Goal: Information Seeking & Learning: Compare options

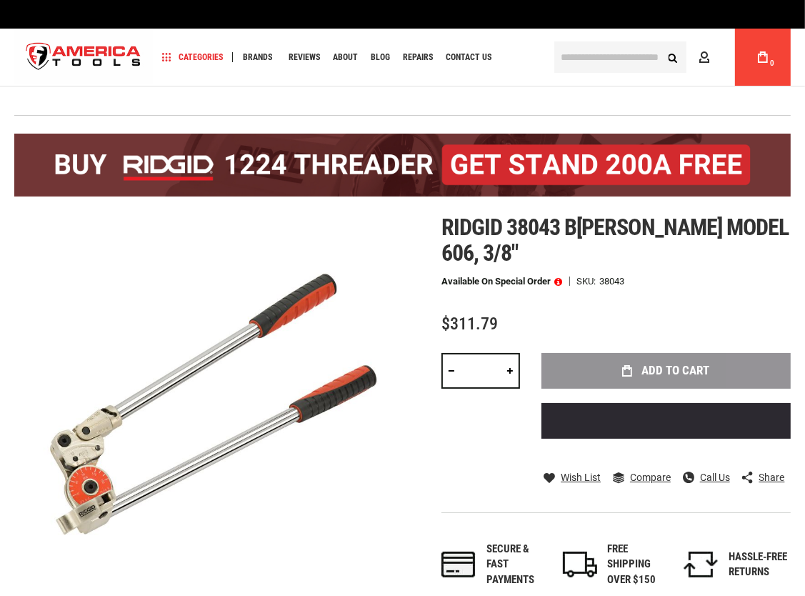
click at [584, 56] on input "text" at bounding box center [620, 56] width 132 height 31
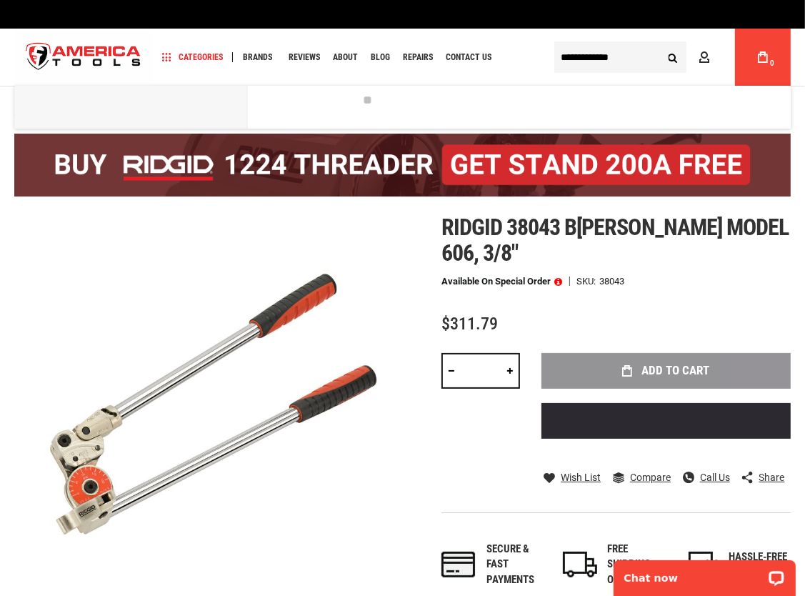
type input "**********"
click at [659, 44] on button "Search" at bounding box center [672, 57] width 27 height 27
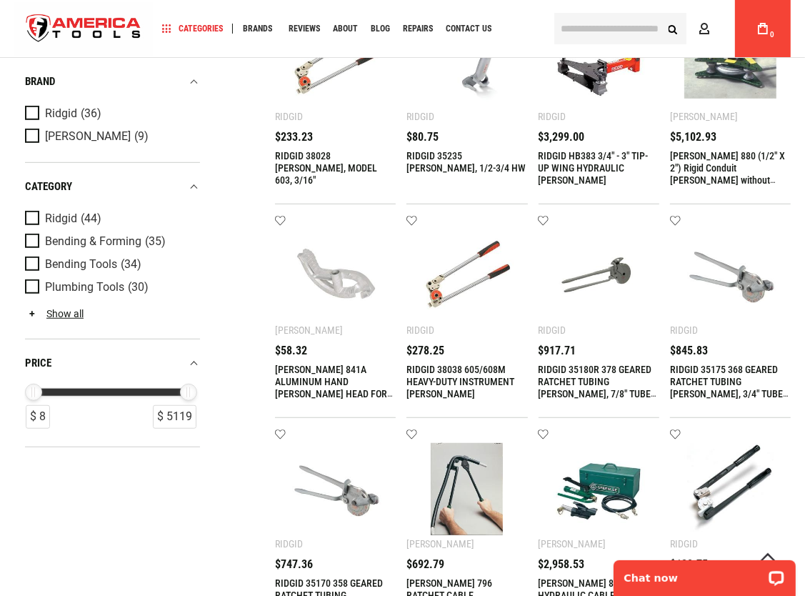
scroll to position [643, 0]
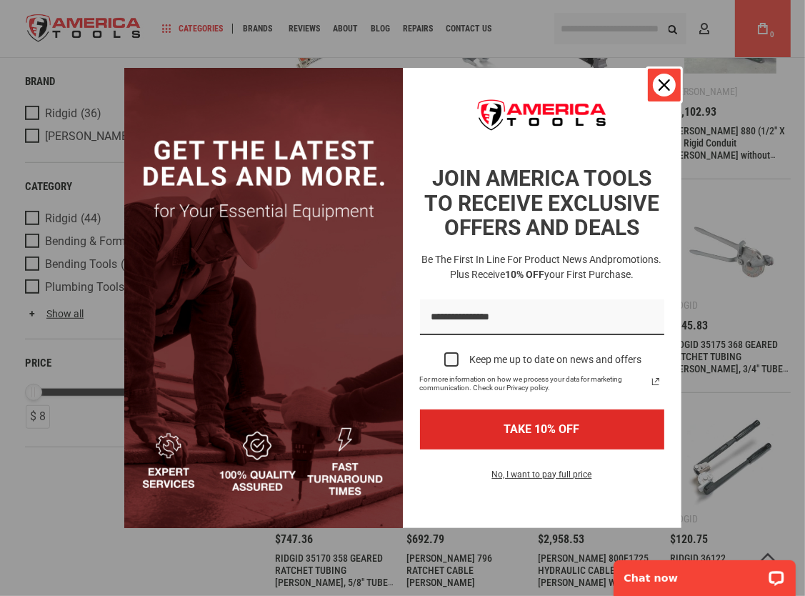
click at [666, 96] on div "Close" at bounding box center [664, 85] width 23 height 23
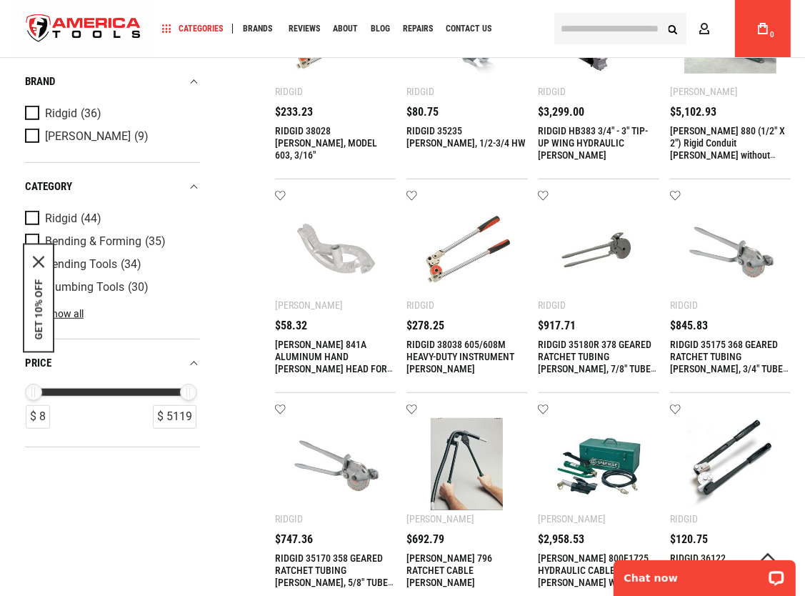
scroll to position [714, 0]
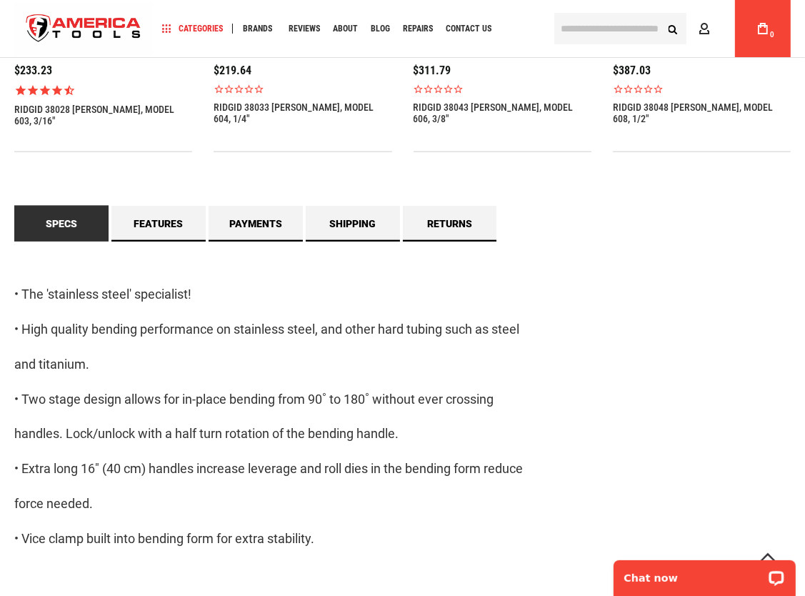
scroll to position [1214, 0]
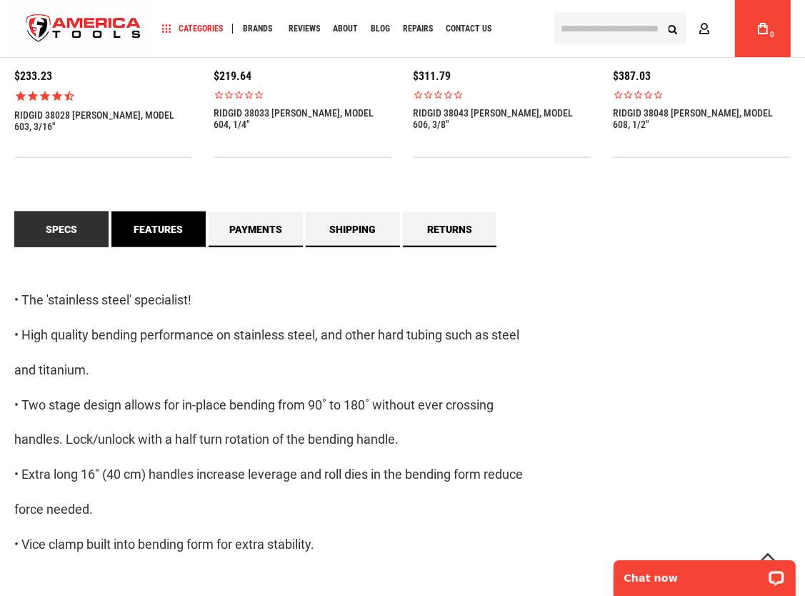
click at [179, 231] on link "Features" at bounding box center [158, 229] width 94 height 36
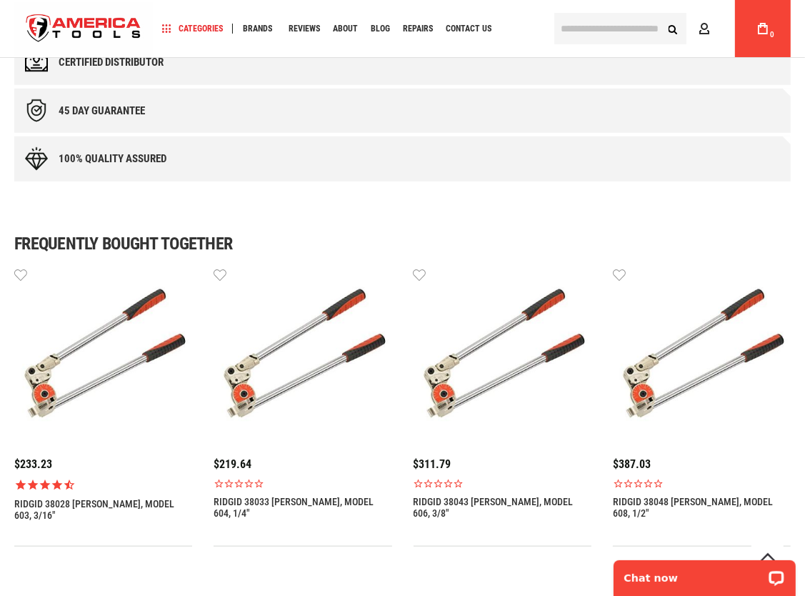
scroll to position [857, 0]
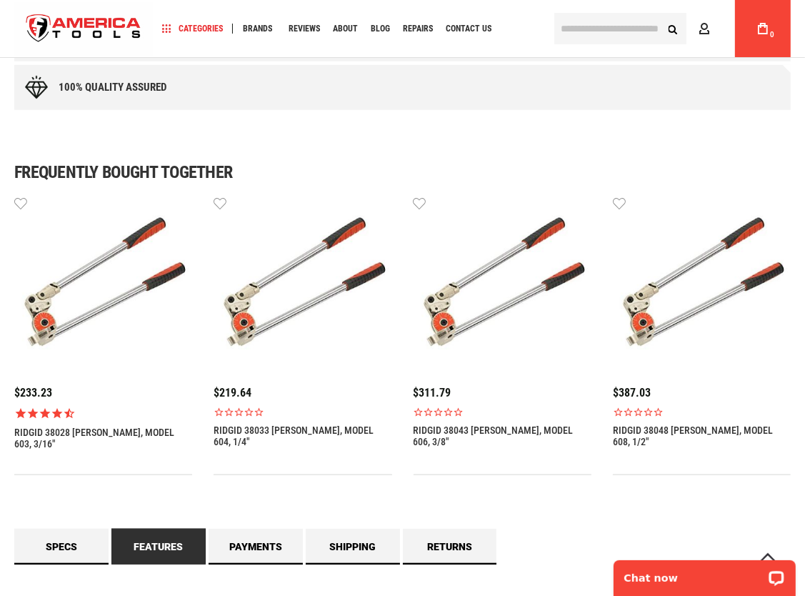
click at [717, 430] on link "RIDGID 38048 BENDER, MODEL 608, 1/2"" at bounding box center [702, 435] width 178 height 23
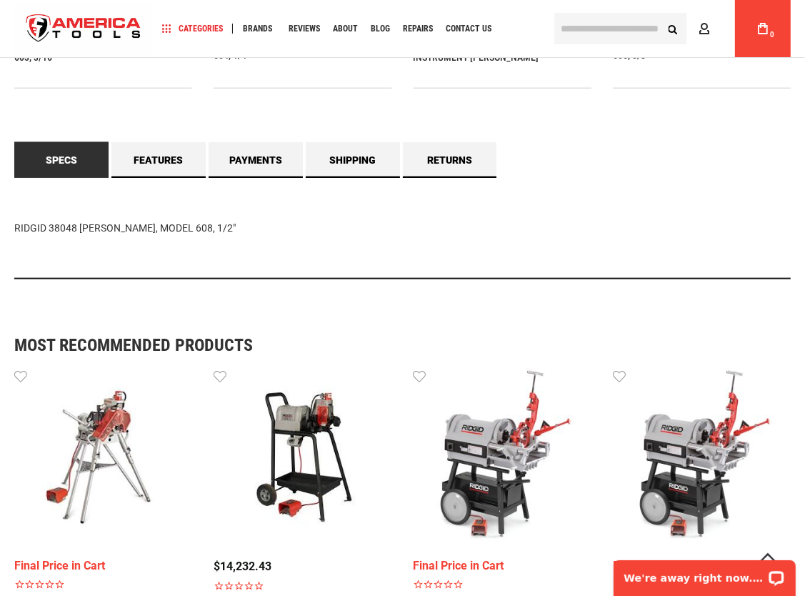
scroll to position [1371, 0]
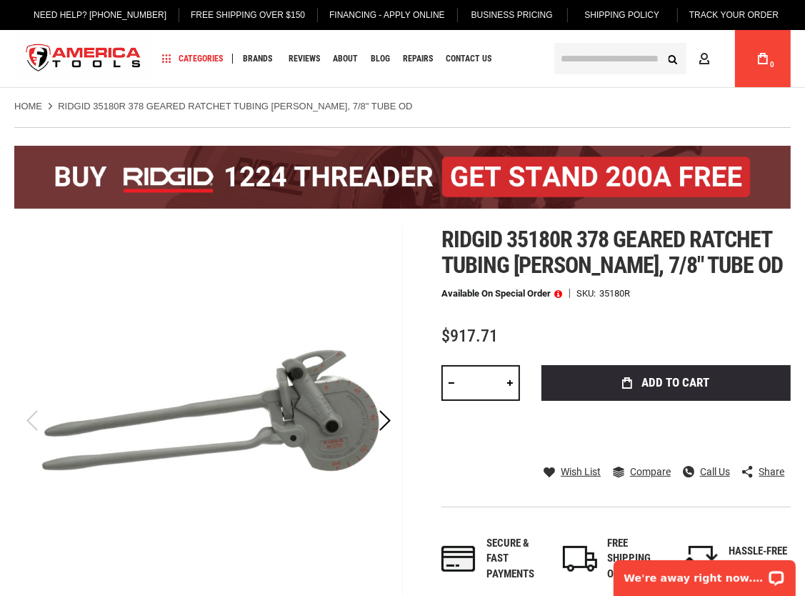
scroll to position [71, 0]
